Goal: Transaction & Acquisition: Purchase product/service

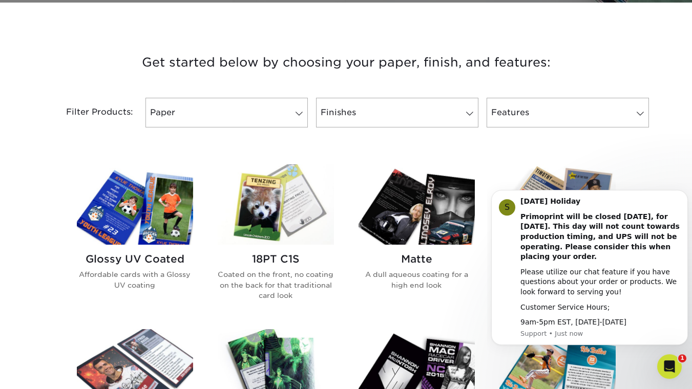
scroll to position [354, 0]
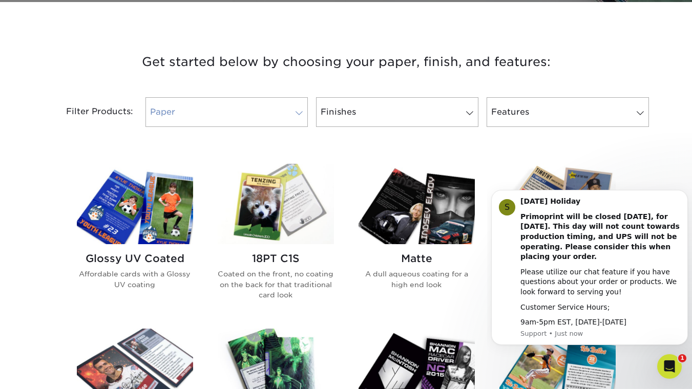
click at [264, 116] on link "Paper" at bounding box center [226, 112] width 162 height 30
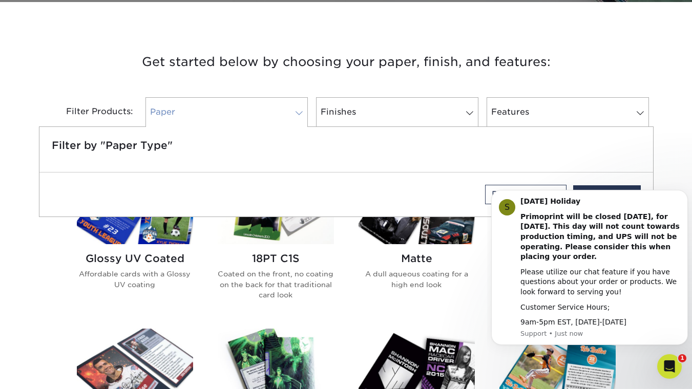
click at [264, 116] on link "Paper" at bounding box center [226, 112] width 162 height 30
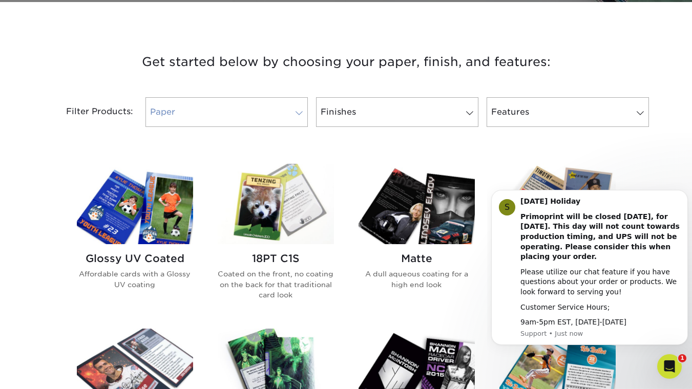
scroll to position [424, 0]
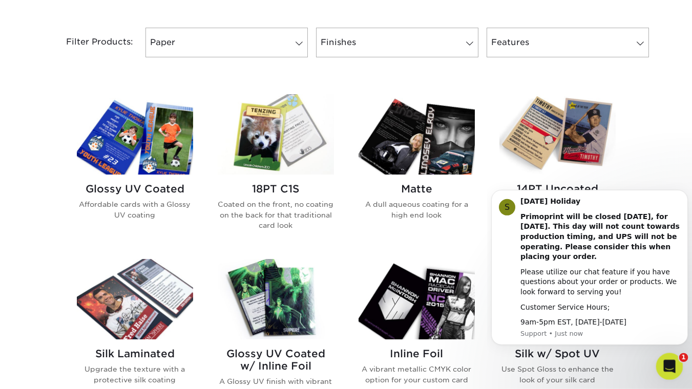
click at [673, 365] on icon "Open Intercom Messenger" at bounding box center [668, 365] width 17 height 17
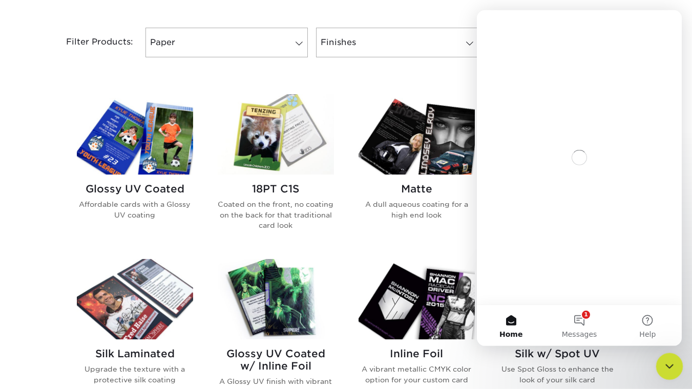
scroll to position [0, 0]
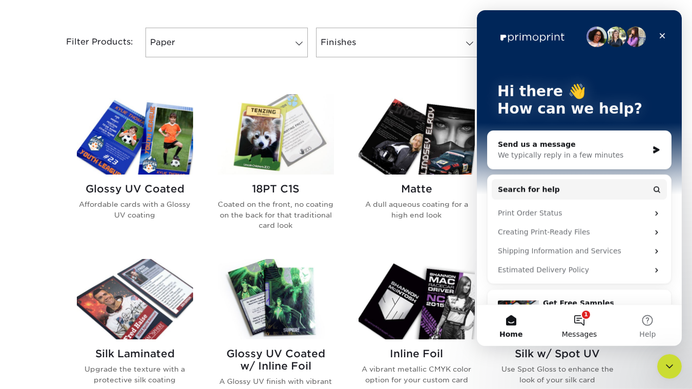
click at [569, 316] on button "1 Messages" at bounding box center [579, 325] width 68 height 41
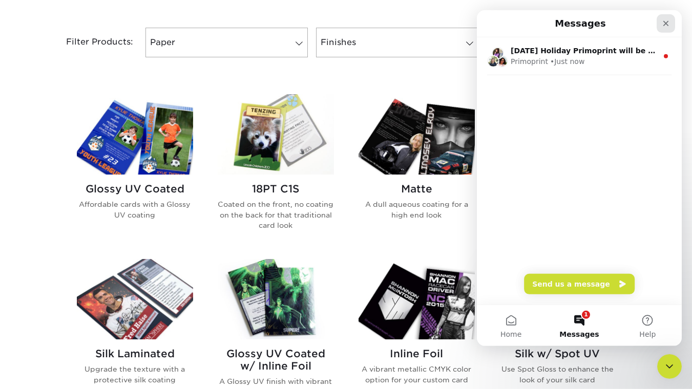
click at [668, 22] on icon "Close" at bounding box center [666, 23] width 8 height 8
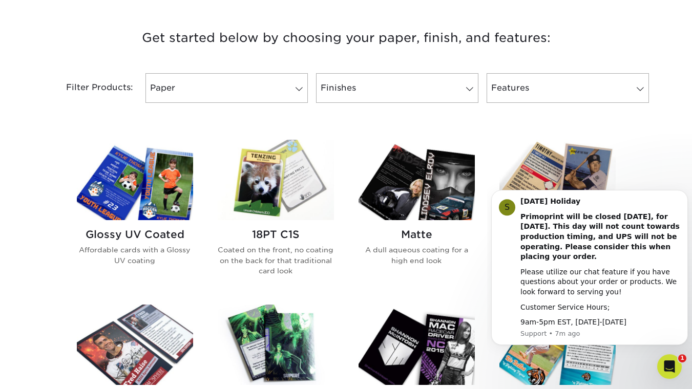
scroll to position [378, 0]
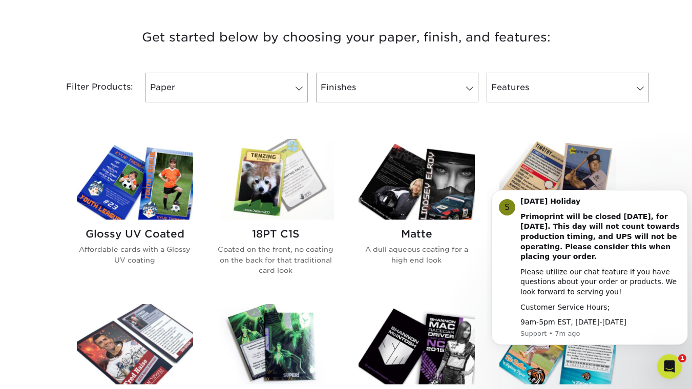
click at [153, 205] on img at bounding box center [135, 179] width 116 height 80
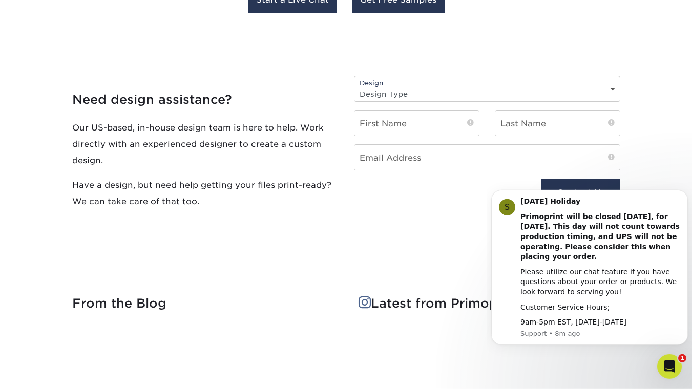
scroll to position [1153, 0]
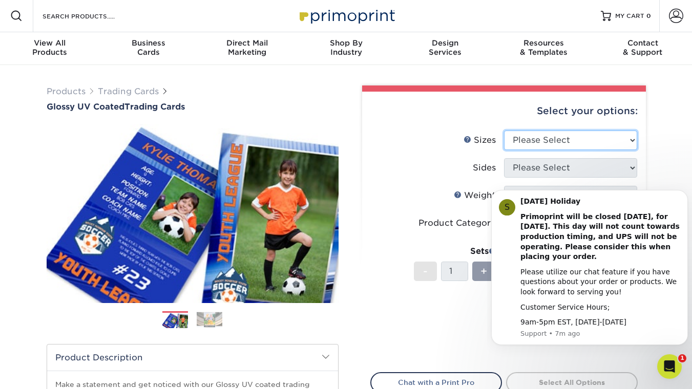
select select "2.50x3.50"
click option "2.5" x 3.5"" at bounding box center [0, 0] width 0 height 0
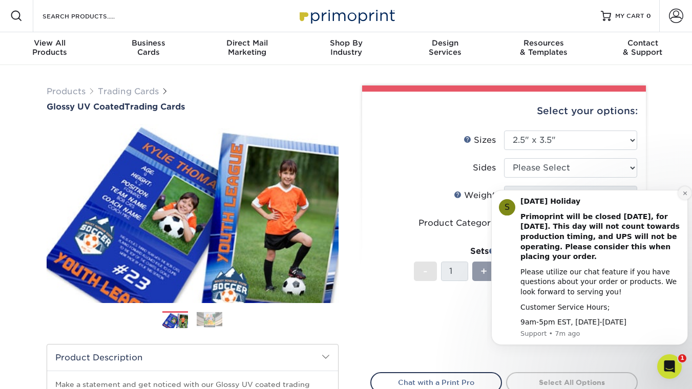
click at [683, 192] on icon "Dismiss notification" at bounding box center [685, 193] width 6 height 6
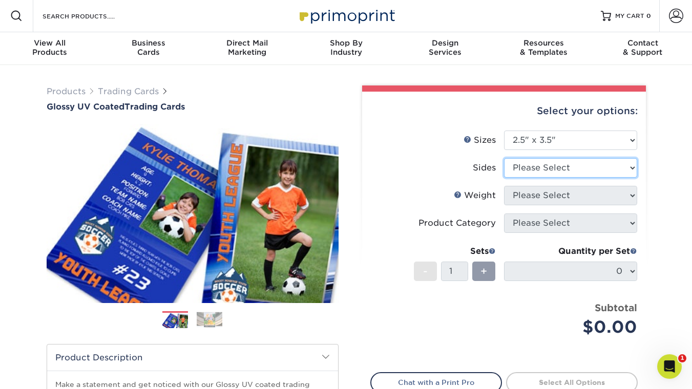
click at [504, 158] on select "Please Select Print Both Sides Print Front Only" at bounding box center [570, 167] width 133 height 19
select select "13abbda7-1d64-4f25-8bb2-c179b224825d"
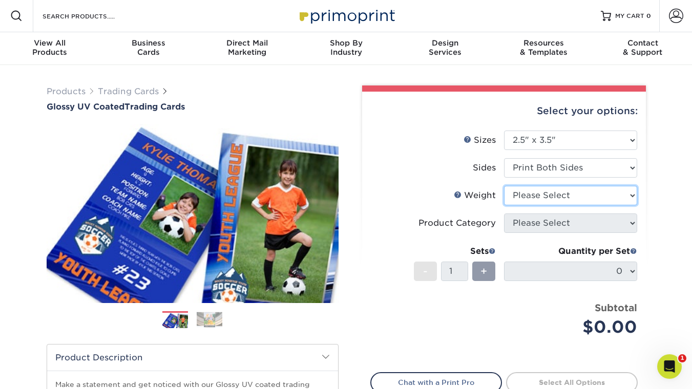
click at [504, 186] on select "Please Select 16PT 14PT 18PT C1S" at bounding box center [570, 195] width 133 height 19
select select "16PT"
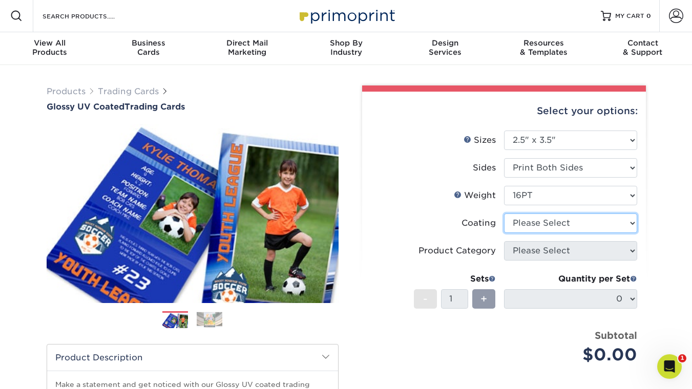
click at [504, 214] on select at bounding box center [570, 223] width 133 height 19
select select "1e8116af-acfc-44b1-83dc-8181aa338834"
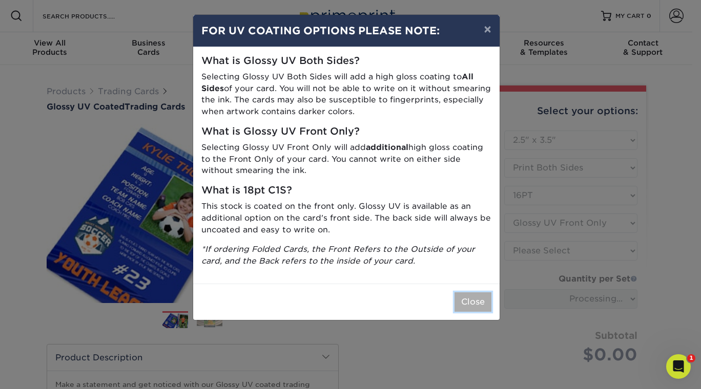
click at [466, 300] on button "Close" at bounding box center [472, 301] width 37 height 19
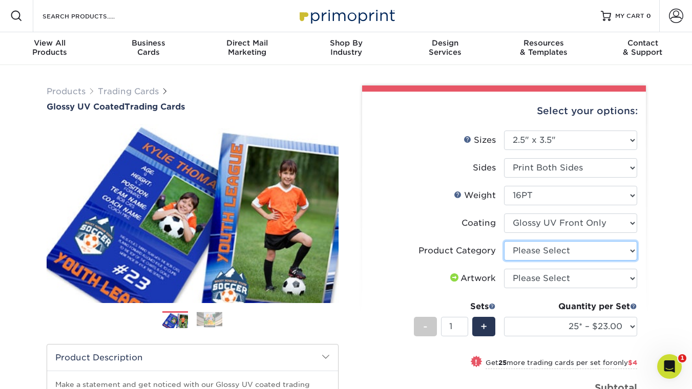
click at [504, 241] on select "Please Select Trading Cards" at bounding box center [570, 250] width 133 height 19
select select "c2f9bce9-36c2-409d-b101-c29d9d031e18"
click option "Trading Cards" at bounding box center [0, 0] width 0 height 0
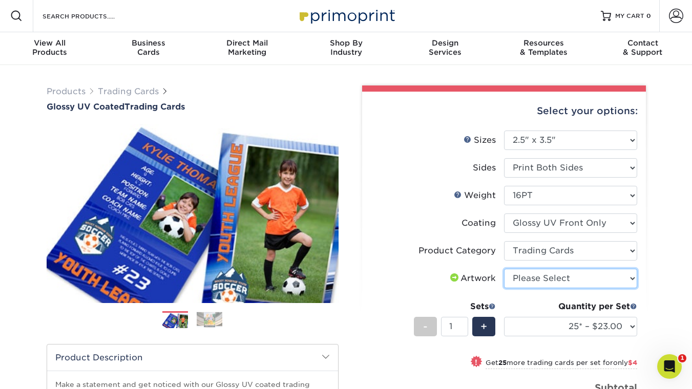
click at [504, 269] on select "Please Select I will upload files I need a design - $100" at bounding box center [570, 278] width 133 height 19
select select "upload"
click option "I will upload files" at bounding box center [0, 0] width 0 height 0
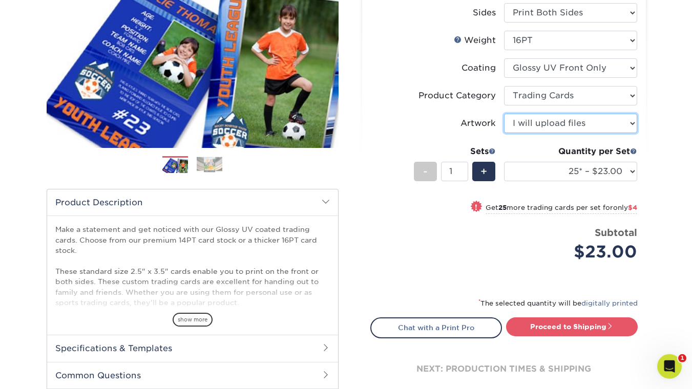
scroll to position [159, 0]
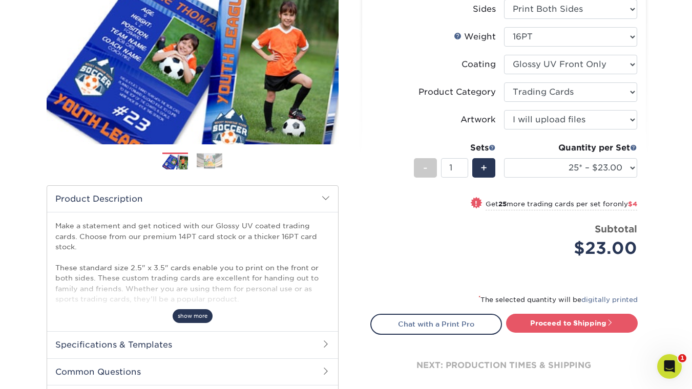
click at [189, 309] on span "show more" at bounding box center [193, 316] width 40 height 14
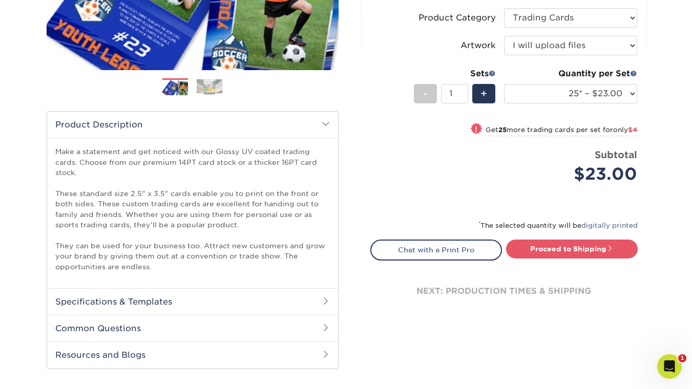
scroll to position [237, 0]
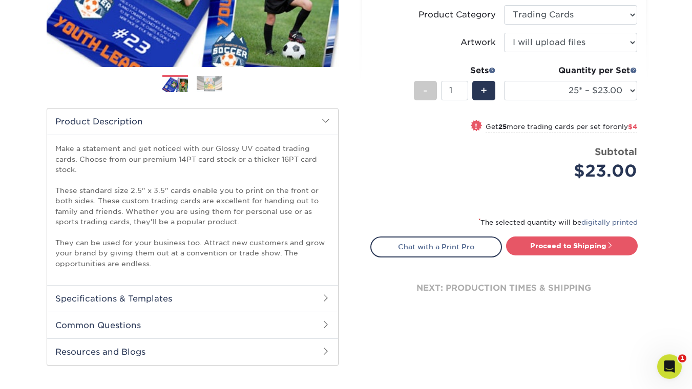
click at [316, 320] on h2 "Common Questions" at bounding box center [192, 325] width 291 height 27
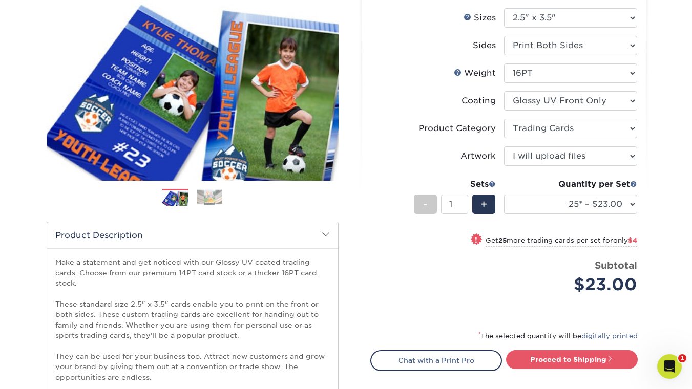
scroll to position [124, 0]
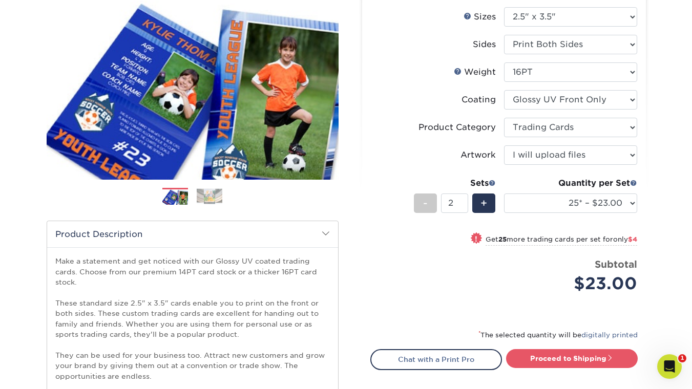
click at [462, 199] on input "2" at bounding box center [454, 203] width 27 height 19
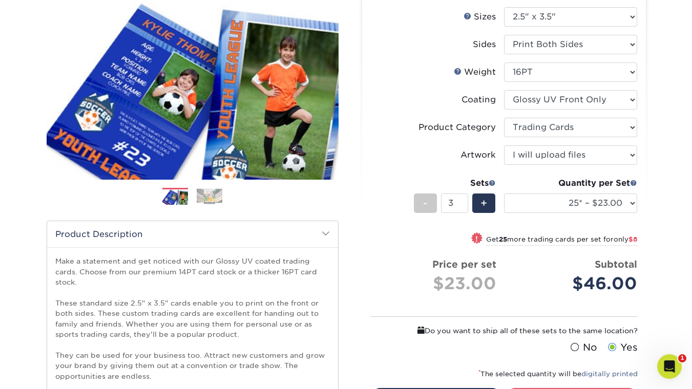
click at [462, 200] on input "3" at bounding box center [454, 203] width 27 height 19
click at [462, 200] on input "4" at bounding box center [454, 203] width 27 height 19
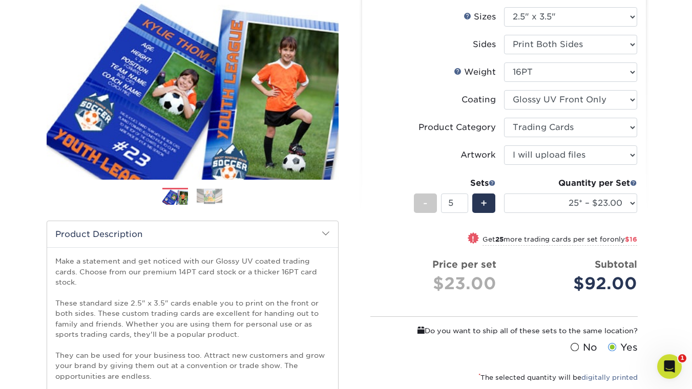
click at [462, 200] on input "5" at bounding box center [454, 203] width 27 height 19
click at [462, 200] on input "6" at bounding box center [454, 203] width 27 height 19
click at [462, 200] on input "7" at bounding box center [454, 203] width 27 height 19
click at [462, 200] on input "8" at bounding box center [454, 203] width 27 height 19
click at [462, 200] on input "9" at bounding box center [454, 203] width 27 height 19
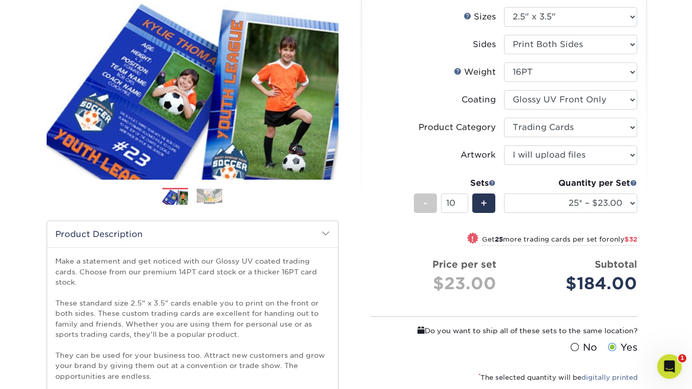
click at [462, 200] on input "10" at bounding box center [454, 203] width 27 height 19
click at [462, 200] on input "11" at bounding box center [454, 203] width 27 height 19
click at [462, 200] on input "12" at bounding box center [454, 203] width 27 height 19
click at [462, 200] on input "13" at bounding box center [454, 203] width 27 height 19
click at [462, 200] on input "14" at bounding box center [454, 203] width 27 height 19
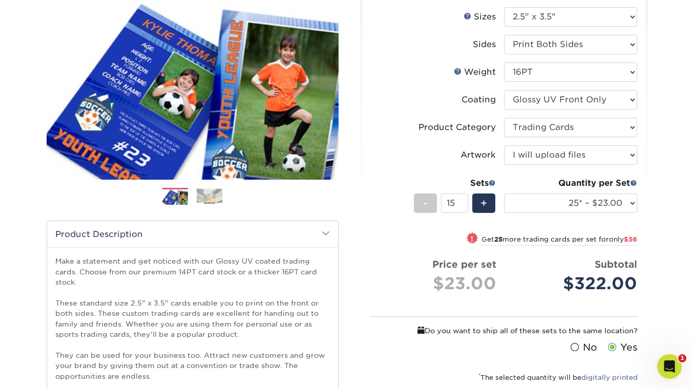
click at [462, 200] on input "15" at bounding box center [454, 203] width 27 height 19
click at [463, 197] on input "15" at bounding box center [454, 203] width 27 height 19
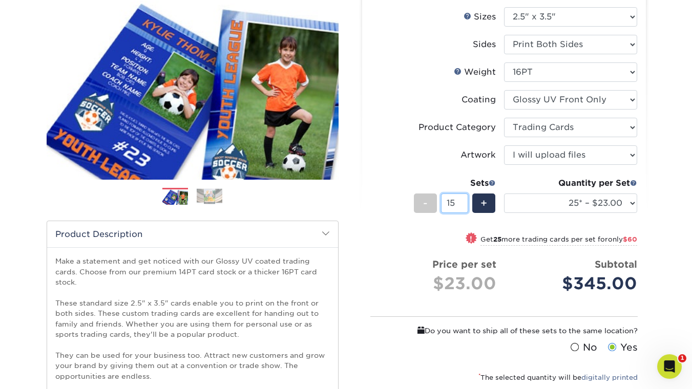
click at [463, 197] on input "15" at bounding box center [454, 203] width 27 height 19
click at [461, 201] on input "16" at bounding box center [454, 203] width 27 height 19
click at [461, 201] on input "17" at bounding box center [454, 203] width 27 height 19
click at [461, 201] on input "18" at bounding box center [454, 203] width 27 height 19
click at [461, 201] on input "19" at bounding box center [454, 203] width 27 height 19
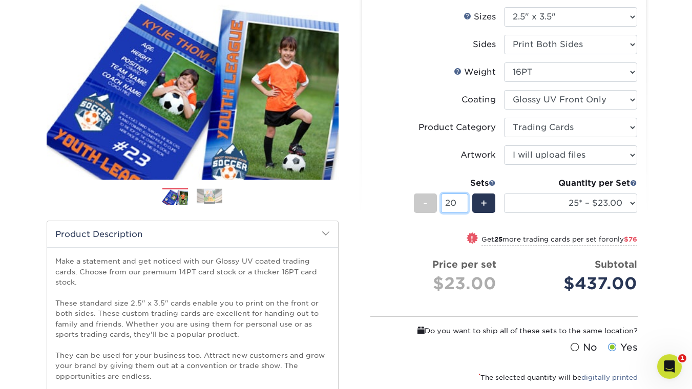
click at [461, 201] on input "20" at bounding box center [454, 203] width 27 height 19
click at [461, 201] on input "21" at bounding box center [454, 203] width 27 height 19
click at [461, 201] on input "22" at bounding box center [454, 203] width 27 height 19
type input "23"
click at [461, 201] on input "23" at bounding box center [454, 203] width 27 height 19
